Goal: Information Seeking & Learning: Understand process/instructions

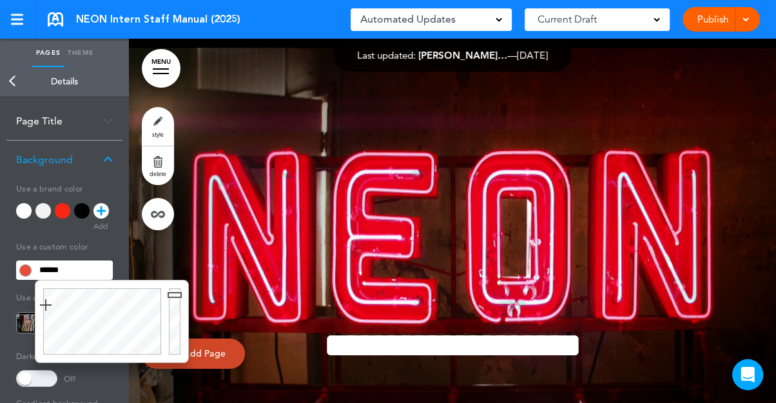
scroll to position [36164, 0]
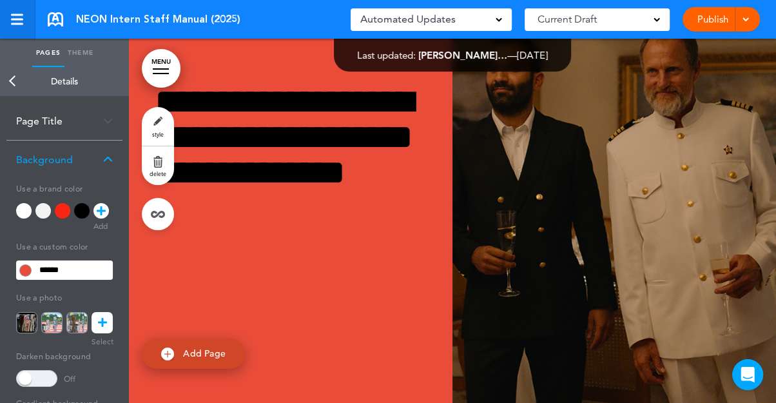
click at [14, 22] on div at bounding box center [17, 19] width 12 height 11
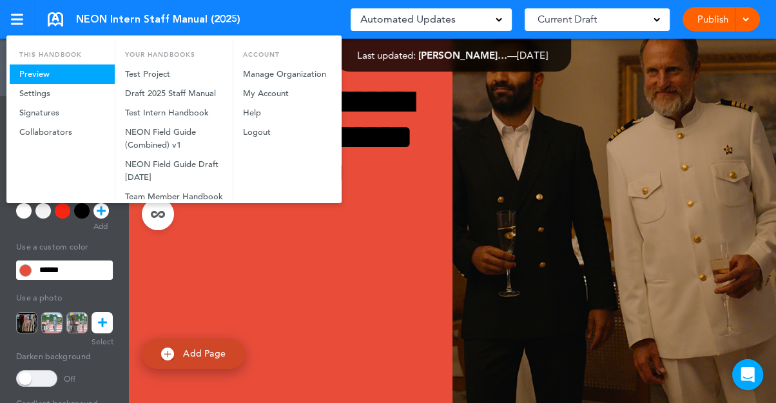
click at [36, 72] on link "Preview" at bounding box center [62, 73] width 105 height 19
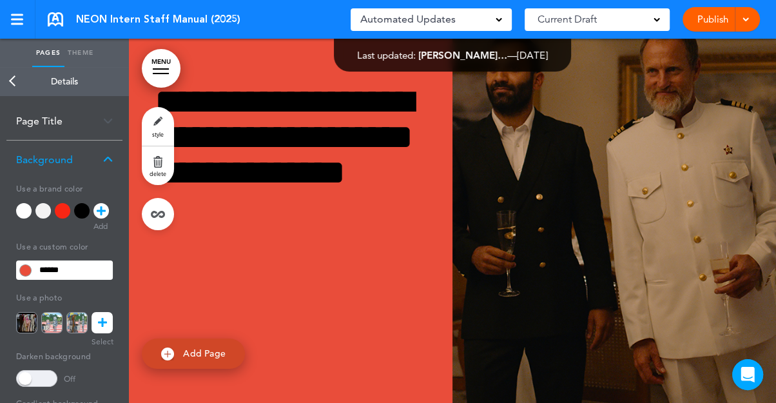
click at [10, 80] on link "Back" at bounding box center [13, 81] width 26 height 28
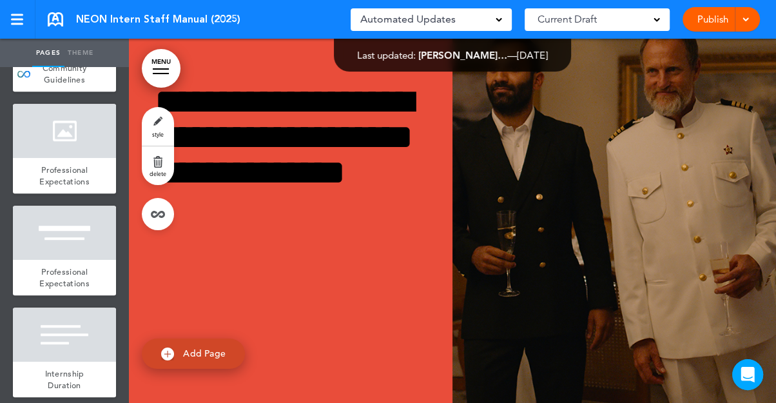
scroll to position [577, 0]
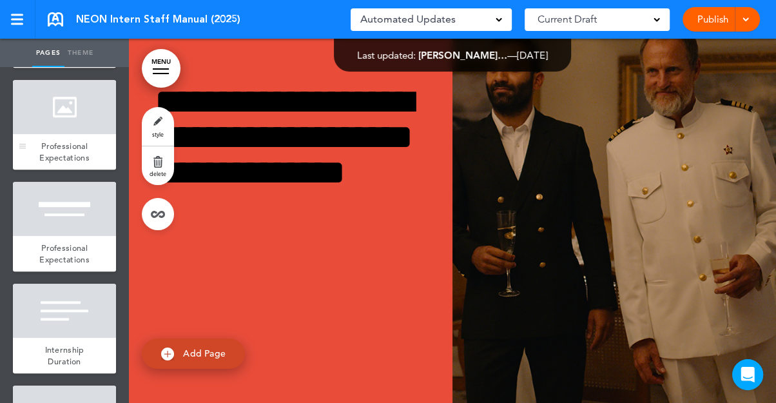
click at [88, 151] on span "Professional Expectations" at bounding box center [64, 151] width 50 height 23
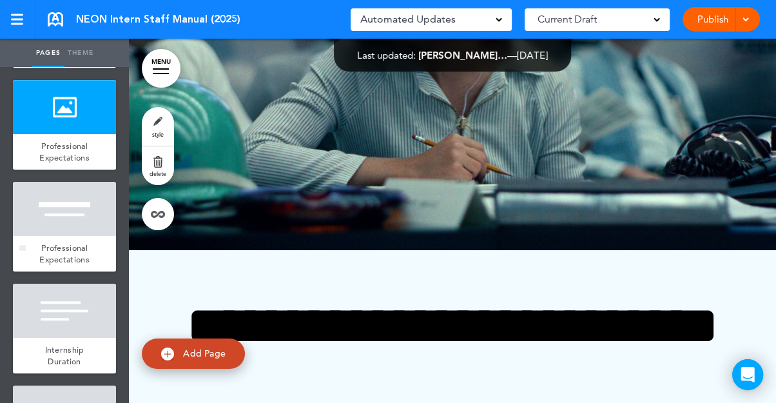
click at [70, 252] on span "Professional Expectations" at bounding box center [64, 253] width 50 height 23
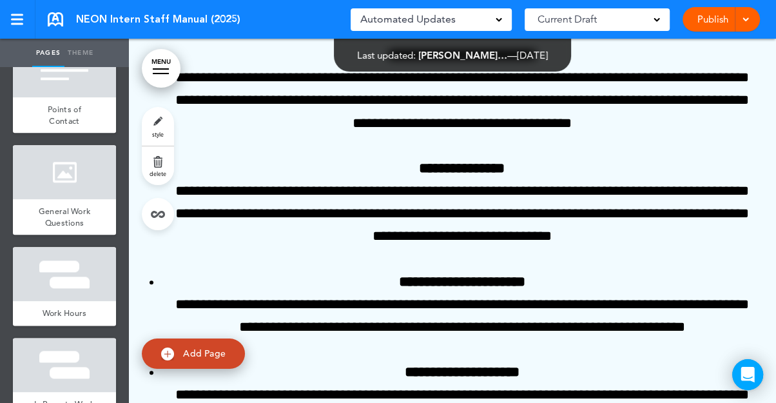
scroll to position [920, 0]
click at [69, 213] on span "General Work Questions" at bounding box center [65, 216] width 52 height 23
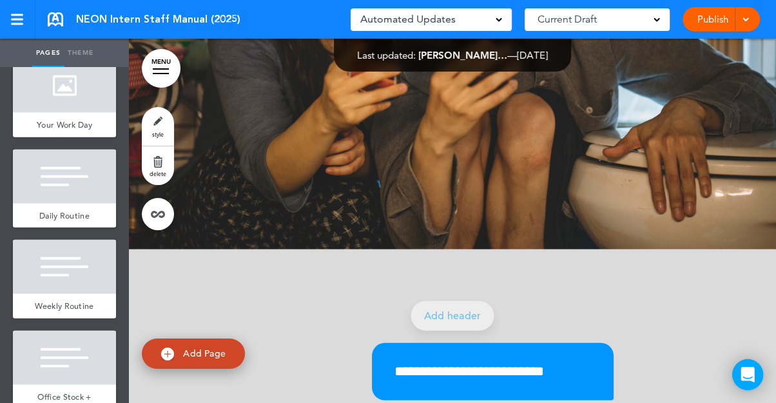
scroll to position [1887, 0]
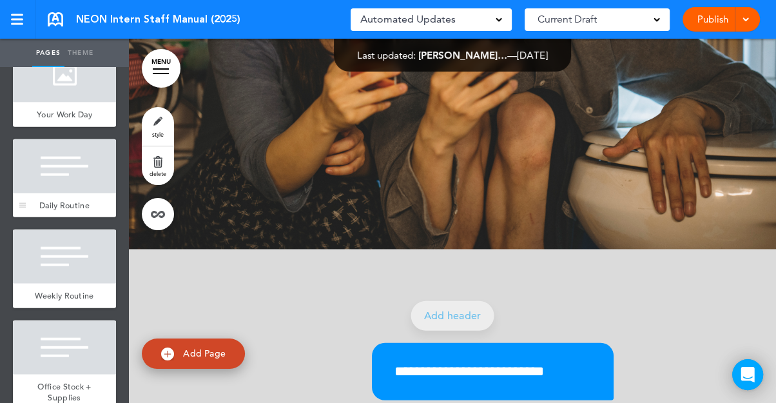
click at [63, 207] on span "Daily Routine" at bounding box center [64, 205] width 50 height 11
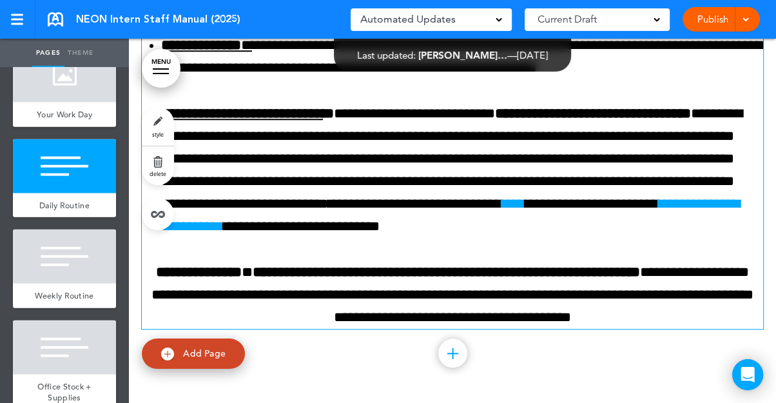
scroll to position [16253, 0]
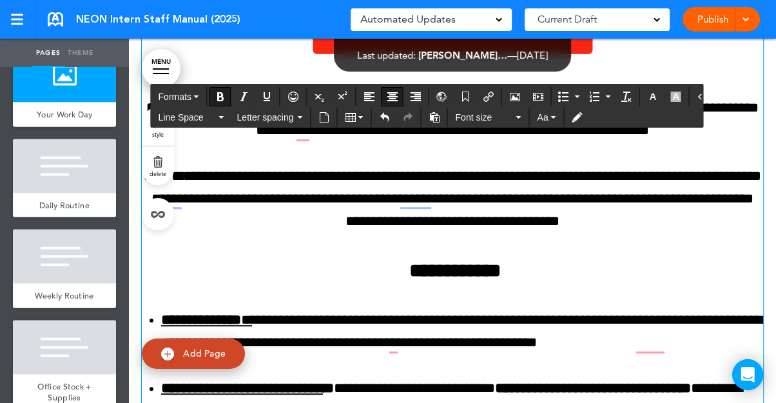
scroll to position [0, 0]
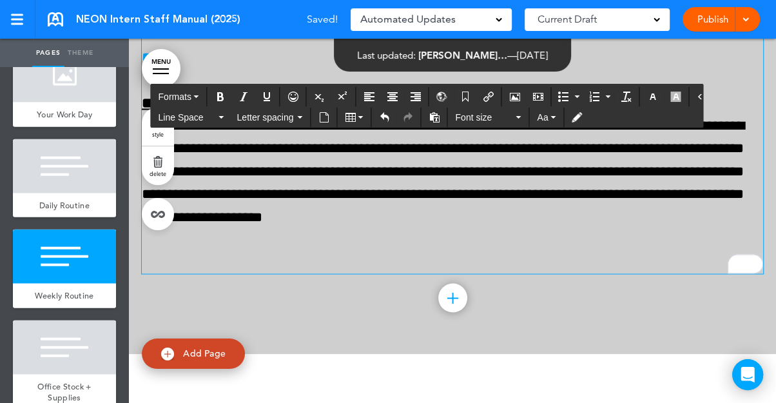
drag, startPoint x: 456, startPoint y: 240, endPoint x: 630, endPoint y: 220, distance: 175.1
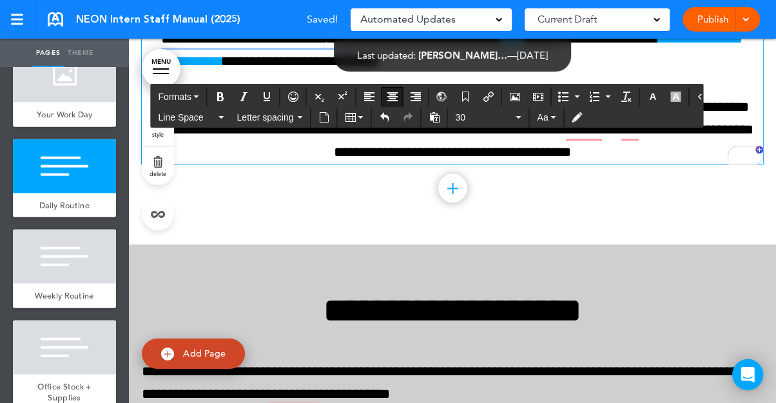
drag, startPoint x: 516, startPoint y: 237, endPoint x: 400, endPoint y: 227, distance: 116.3
copy span "**********"
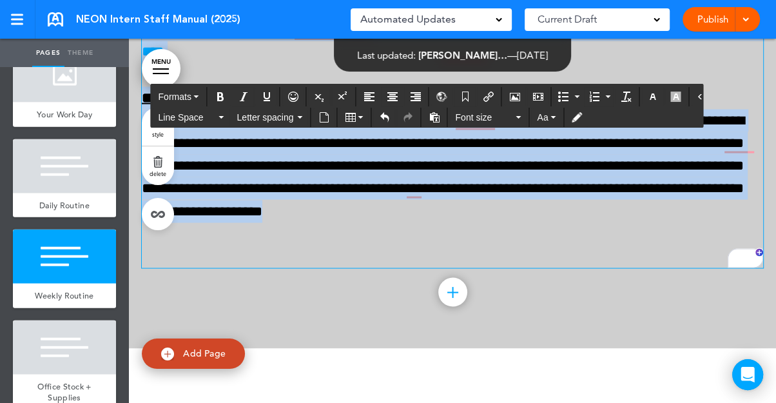
drag, startPoint x: 519, startPoint y: 307, endPoint x: 143, endPoint y: 284, distance: 376.4
click at [142, 267] on div "**********" at bounding box center [452, 39] width 621 height 456
copy div "**********"
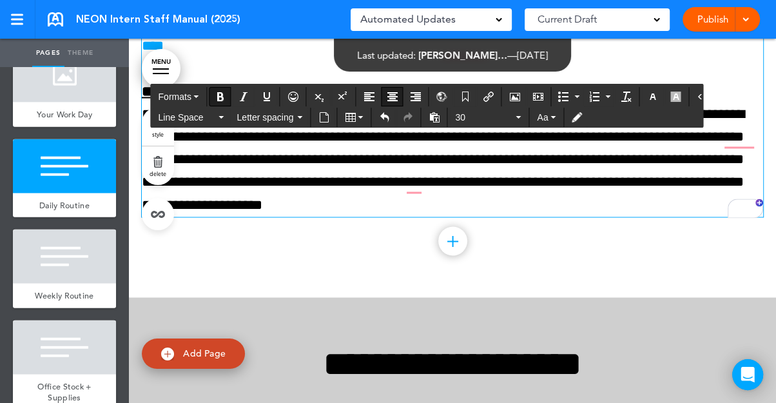
drag, startPoint x: 449, startPoint y: 235, endPoint x: 409, endPoint y: 234, distance: 40.6
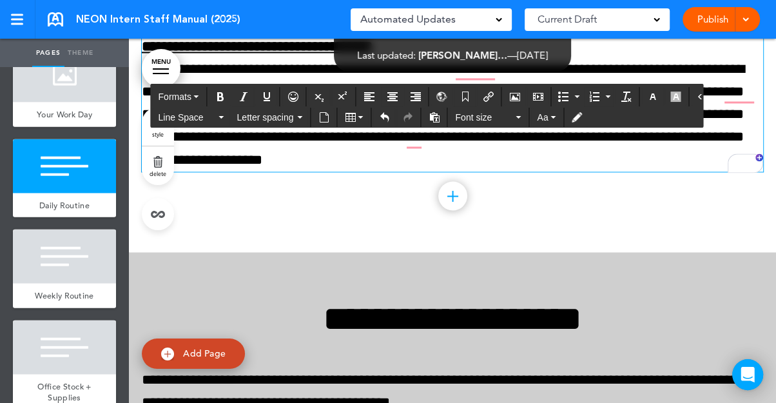
drag, startPoint x: 685, startPoint y: 240, endPoint x: 570, endPoint y: 276, distance: 120.3
click at [219, 94] on icon "Bold" at bounding box center [220, 97] width 10 height 10
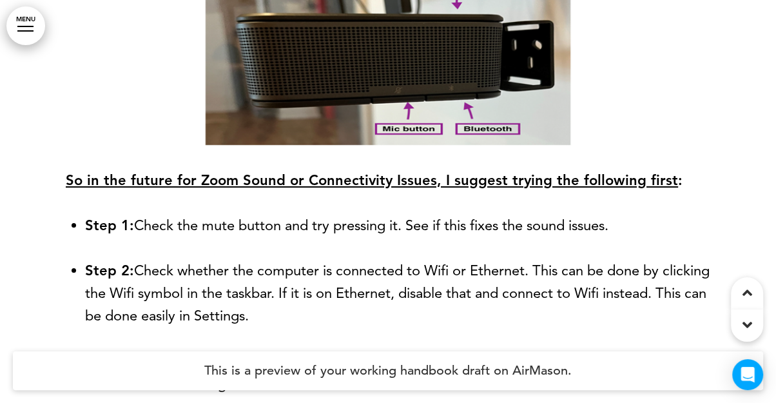
scroll to position [21290, 0]
